Goal: Transaction & Acquisition: Purchase product/service

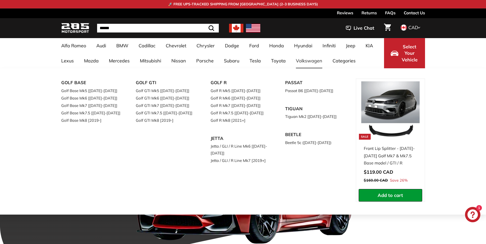
click at [232, 58] on link "Volkswagen" at bounding box center [308, 60] width 37 height 15
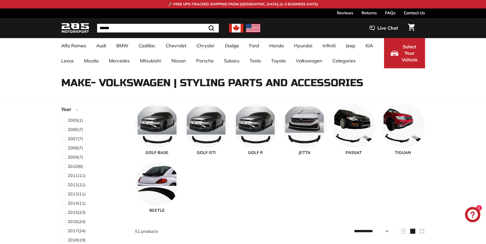
select select "**********"
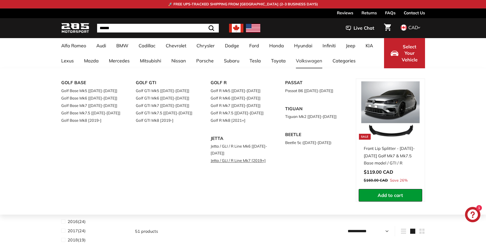
click at [257, 164] on link "Jetta / GLI / R Line Mk7 [2019+]" at bounding box center [240, 160] width 60 height 7
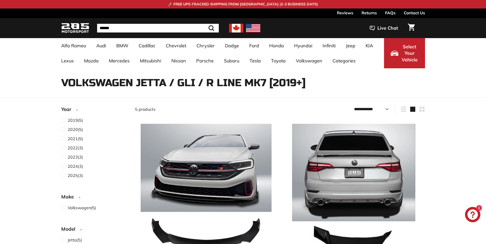
select select "**********"
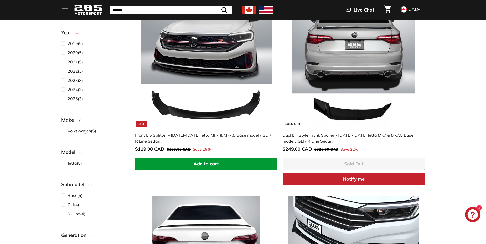
scroll to position [102, 0]
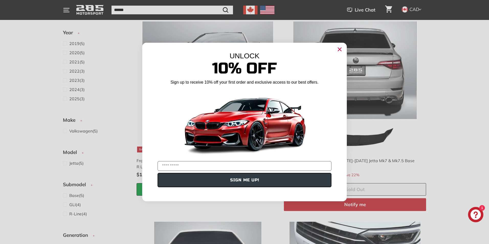
click at [341, 50] on icon "Close dialog" at bounding box center [339, 49] width 3 height 3
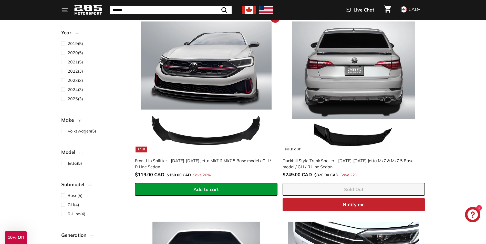
click at [226, 58] on img at bounding box center [206, 86] width 131 height 131
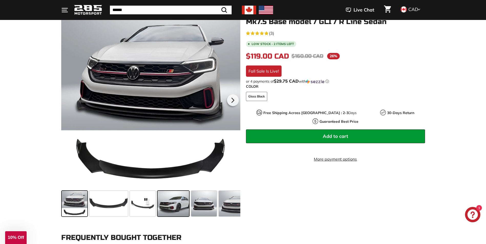
click at [184, 197] on span at bounding box center [173, 204] width 32 height 26
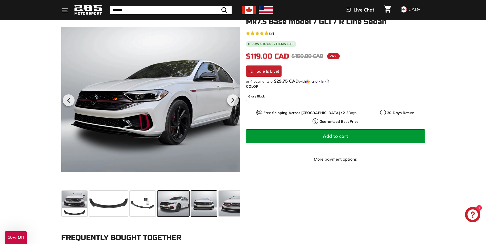
click at [202, 199] on span at bounding box center [204, 204] width 26 height 26
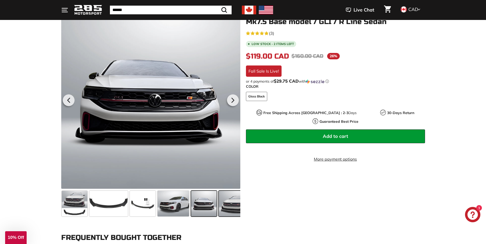
click at [225, 202] on span at bounding box center [234, 204] width 30 height 26
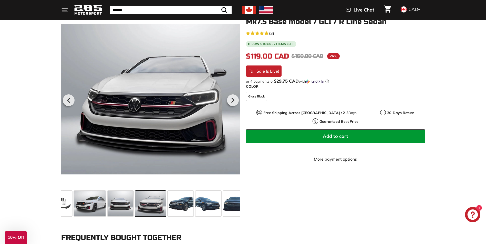
click at [159, 193] on span at bounding box center [150, 204] width 30 height 26
click at [174, 198] on span at bounding box center [181, 204] width 26 height 26
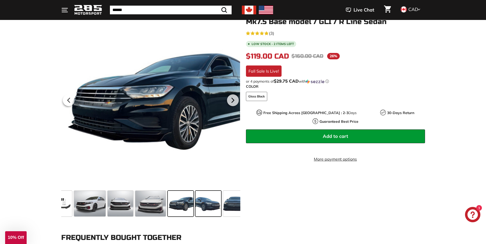
click at [197, 202] on span at bounding box center [208, 204] width 26 height 26
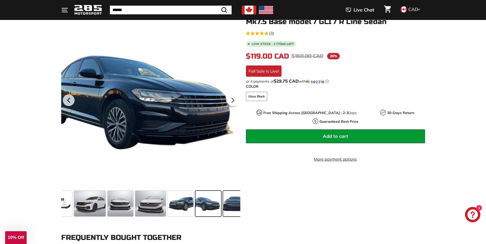
click at [223, 207] on span at bounding box center [236, 204] width 26 height 26
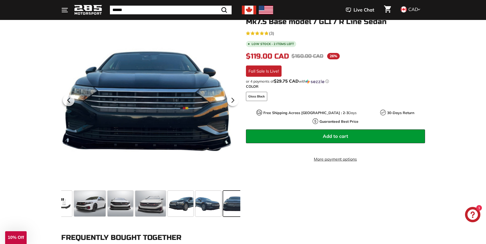
scroll to position [0, 121]
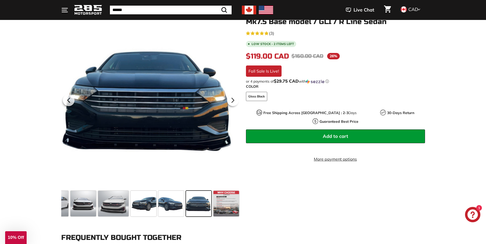
click at [223, 207] on span at bounding box center [226, 204] width 26 height 26
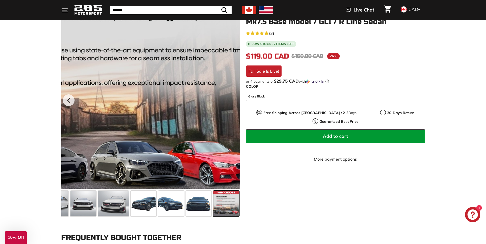
scroll to position [102, 0]
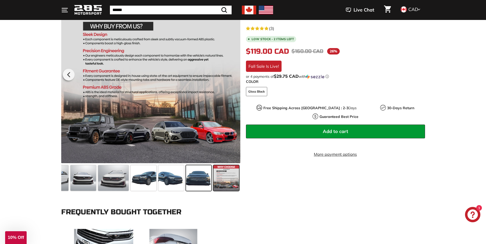
click at [203, 173] on span at bounding box center [199, 178] width 26 height 26
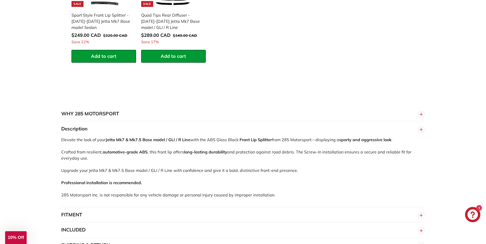
scroll to position [410, 0]
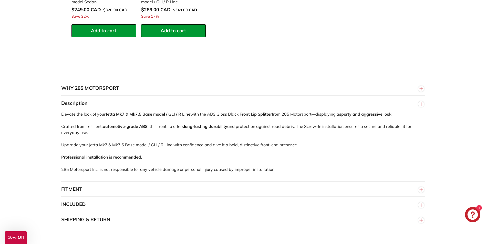
click at [216, 207] on button "INCLUDED" at bounding box center [242, 204] width 363 height 15
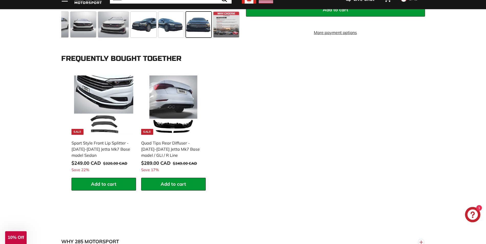
scroll to position [230, 0]
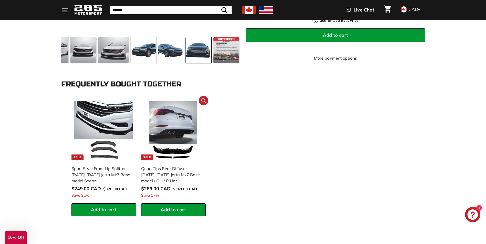
click at [189, 131] on img at bounding box center [173, 130] width 59 height 59
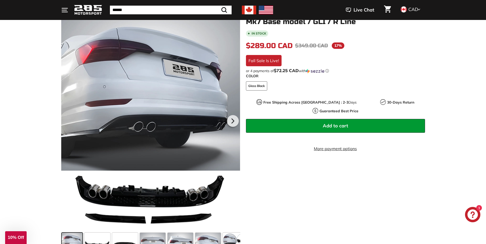
scroll to position [128, 0]
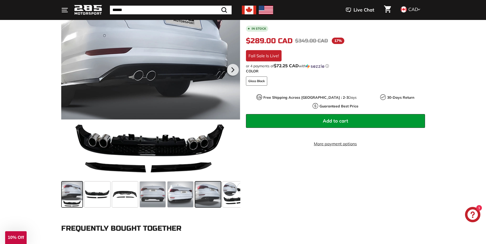
click at [216, 197] on span at bounding box center [208, 195] width 26 height 26
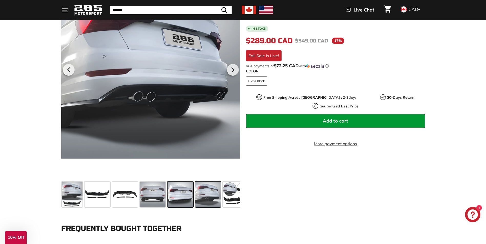
click at [182, 195] on span at bounding box center [180, 195] width 26 height 26
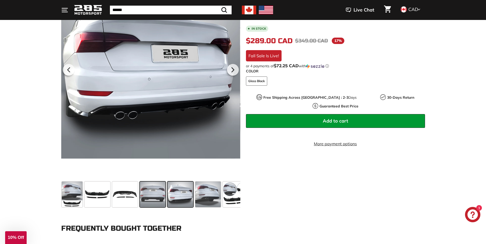
click at [156, 192] on span at bounding box center [153, 195] width 26 height 26
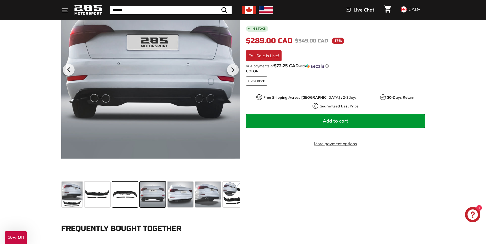
click at [124, 193] on span at bounding box center [125, 195] width 26 height 26
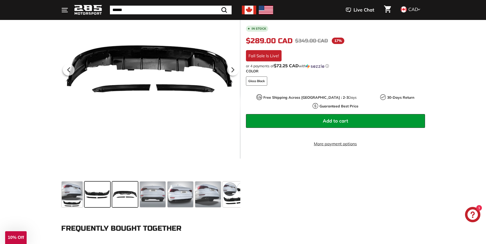
click at [109, 192] on span at bounding box center [97, 195] width 26 height 26
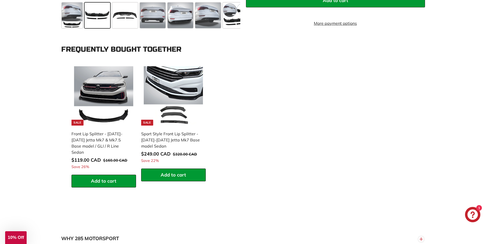
scroll to position [282, 0]
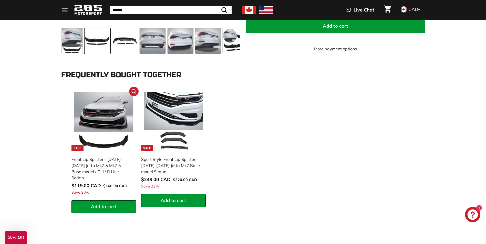
click at [113, 123] on img at bounding box center [103, 121] width 59 height 59
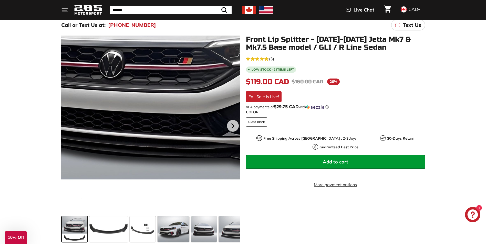
scroll to position [77, 0]
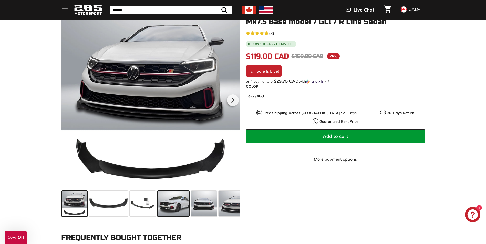
click at [184, 192] on span at bounding box center [173, 204] width 32 height 26
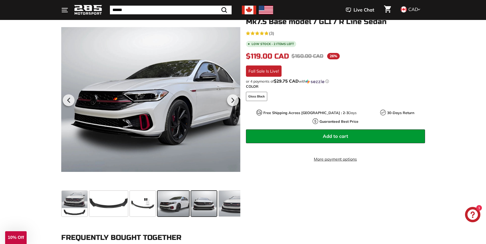
click at [197, 199] on span at bounding box center [204, 204] width 26 height 26
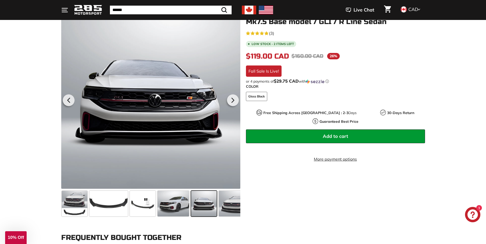
scroll to position [102, 0]
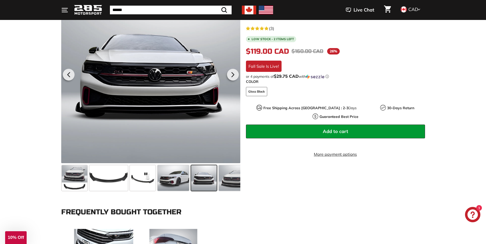
click at [226, 188] on span at bounding box center [234, 178] width 30 height 26
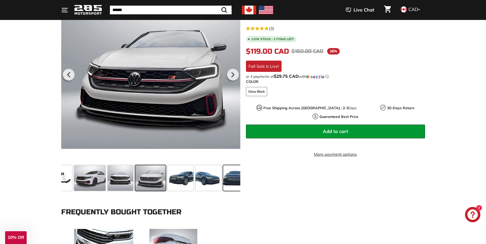
scroll to position [128, 0]
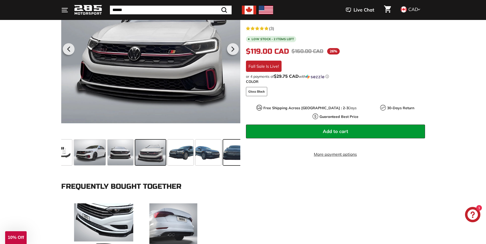
click at [233, 157] on span at bounding box center [236, 153] width 26 height 26
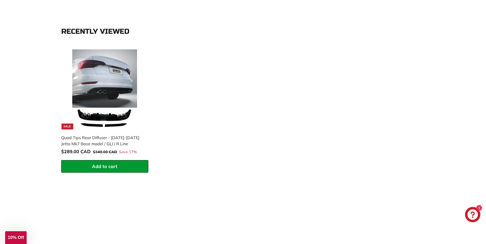
scroll to position [845, 0]
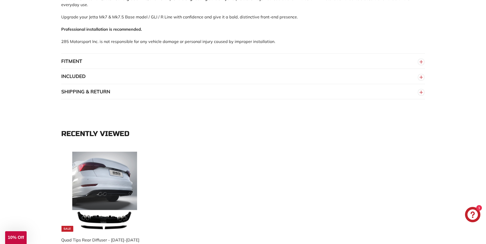
scroll to position [486, 0]
